Goal: Information Seeking & Learning: Learn about a topic

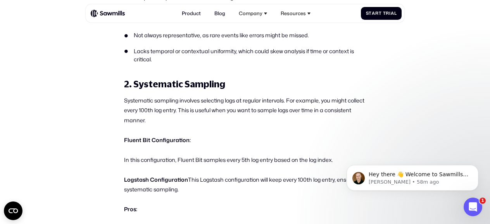
scroll to position [1001, 0]
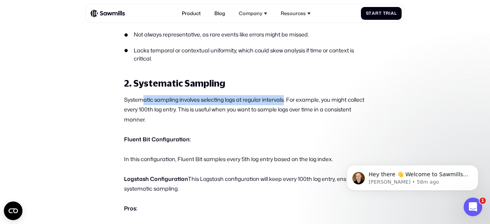
drag, startPoint x: 143, startPoint y: 101, endPoint x: 285, endPoint y: 100, distance: 142.0
click at [285, 100] on p "Systematic sampling involves selecting logs at regular intervals. For example, …" at bounding box center [245, 110] width 242 height 30
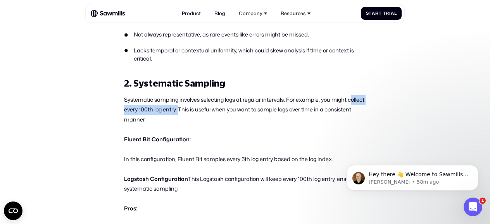
drag, startPoint x: 129, startPoint y: 114, endPoint x: 199, endPoint y: 113, distance: 69.8
click at [199, 113] on p "Systematic sampling involves selecting logs at regular intervals. For example, …" at bounding box center [245, 110] width 242 height 30
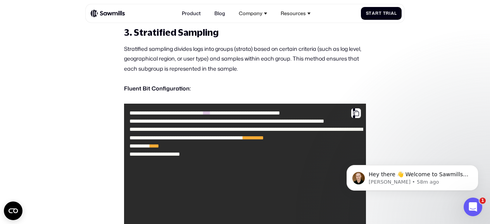
scroll to position [1290, 0]
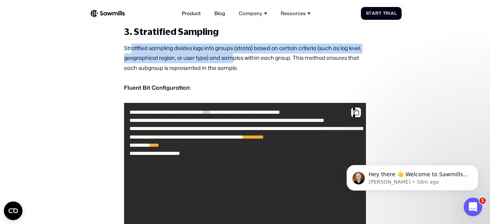
drag, startPoint x: 131, startPoint y: 50, endPoint x: 231, endPoint y: 59, distance: 100.9
click at [231, 59] on p "Stratified sampling divides logs into groups (strata) based on certain criteria…" at bounding box center [245, 58] width 242 height 30
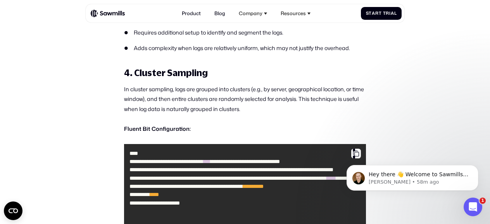
scroll to position [1691, 0]
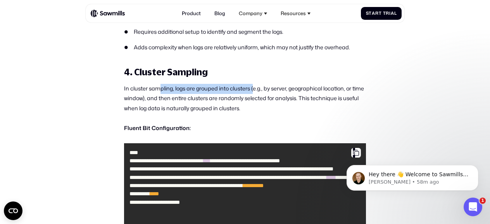
drag, startPoint x: 159, startPoint y: 93, endPoint x: 244, endPoint y: 93, distance: 85.4
click at [253, 93] on p "In cluster sampling, logs are grouped into clusters (e.g., by server, geographi…" at bounding box center [245, 99] width 242 height 30
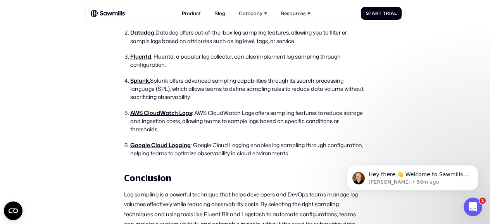
scroll to position [2449, 0]
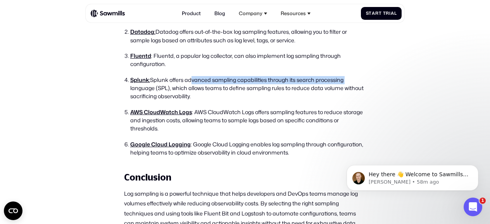
drag, startPoint x: 187, startPoint y: 86, endPoint x: 354, endPoint y: 90, distance: 166.9
click at [354, 90] on li "Splunk : Splunk offers advanced sampling capabilities through its search proces…" at bounding box center [248, 88] width 236 height 25
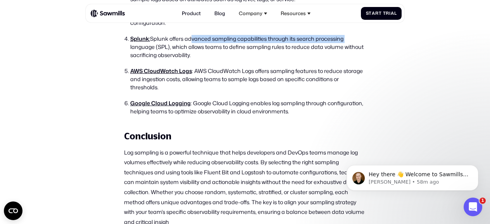
scroll to position [2491, 0]
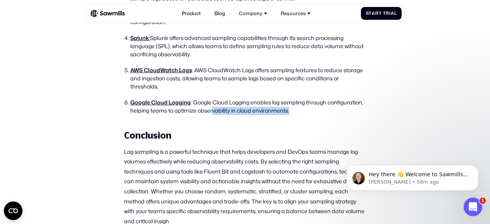
drag, startPoint x: 212, startPoint y: 115, endPoint x: 344, endPoint y: 119, distance: 132.0
click at [344, 115] on li "Google Cloud Logging : Google Cloud Logging enables log sampling through config…" at bounding box center [248, 107] width 236 height 17
click at [232, 101] on ol "Elastic Stack (ELK) : Elastic Stack provides capabilities to configure log coll…" at bounding box center [245, 38] width 242 height 152
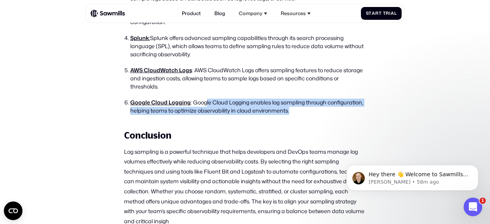
drag, startPoint x: 207, startPoint y: 108, endPoint x: 293, endPoint y: 118, distance: 85.9
click at [293, 115] on li "Google Cloud Logging : Google Cloud Logging enables log sampling through config…" at bounding box center [248, 107] width 236 height 17
click at [300, 115] on li "Google Cloud Logging : Google Cloud Logging enables log sampling through config…" at bounding box center [248, 107] width 236 height 17
drag, startPoint x: 300, startPoint y: 118, endPoint x: 207, endPoint y: 108, distance: 93.6
click at [207, 108] on li "Google Cloud Logging : Google Cloud Logging enables log sampling through config…" at bounding box center [248, 107] width 236 height 17
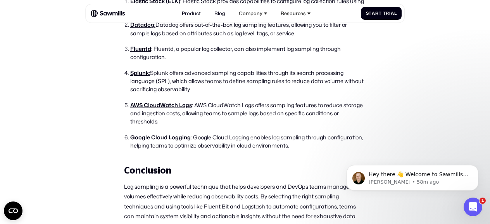
scroll to position [2456, 0]
